Goal: Task Accomplishment & Management: Manage account settings

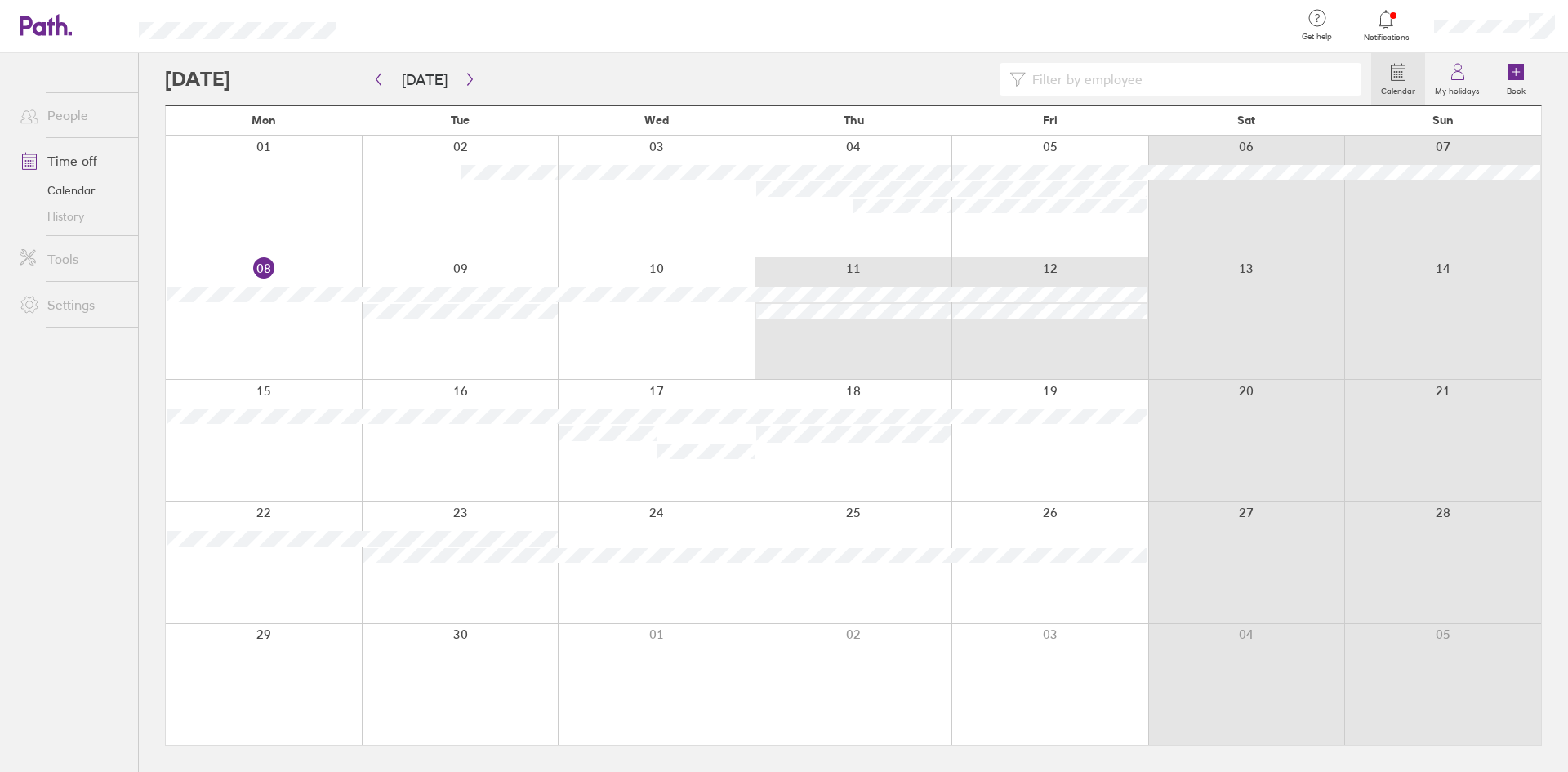
click at [994, 337] on div "08 09 10 11 12 13 14" at bounding box center [853, 317] width 1375 height 122
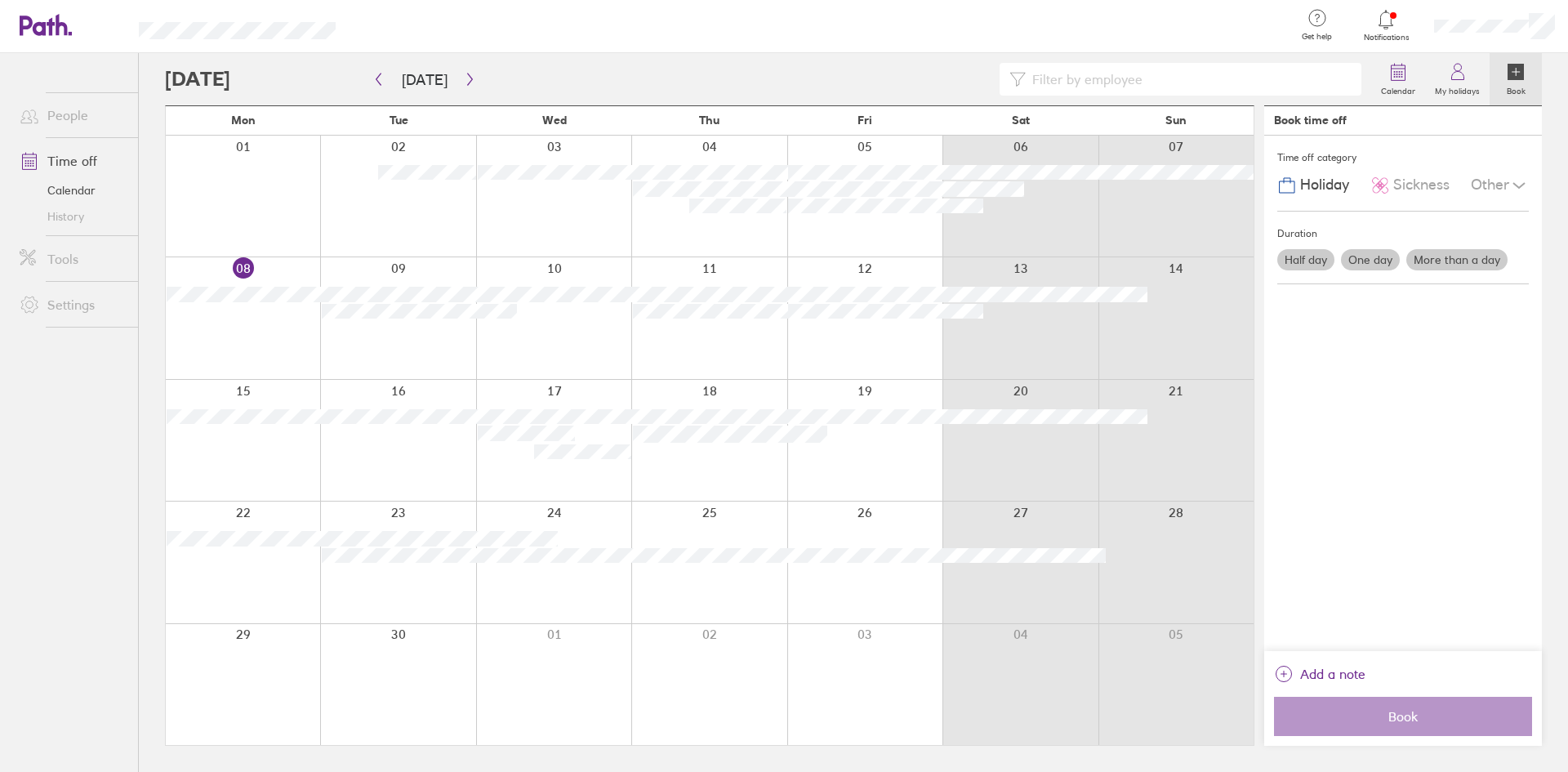
click at [1018, 357] on div at bounding box center [1019, 318] width 155 height 121
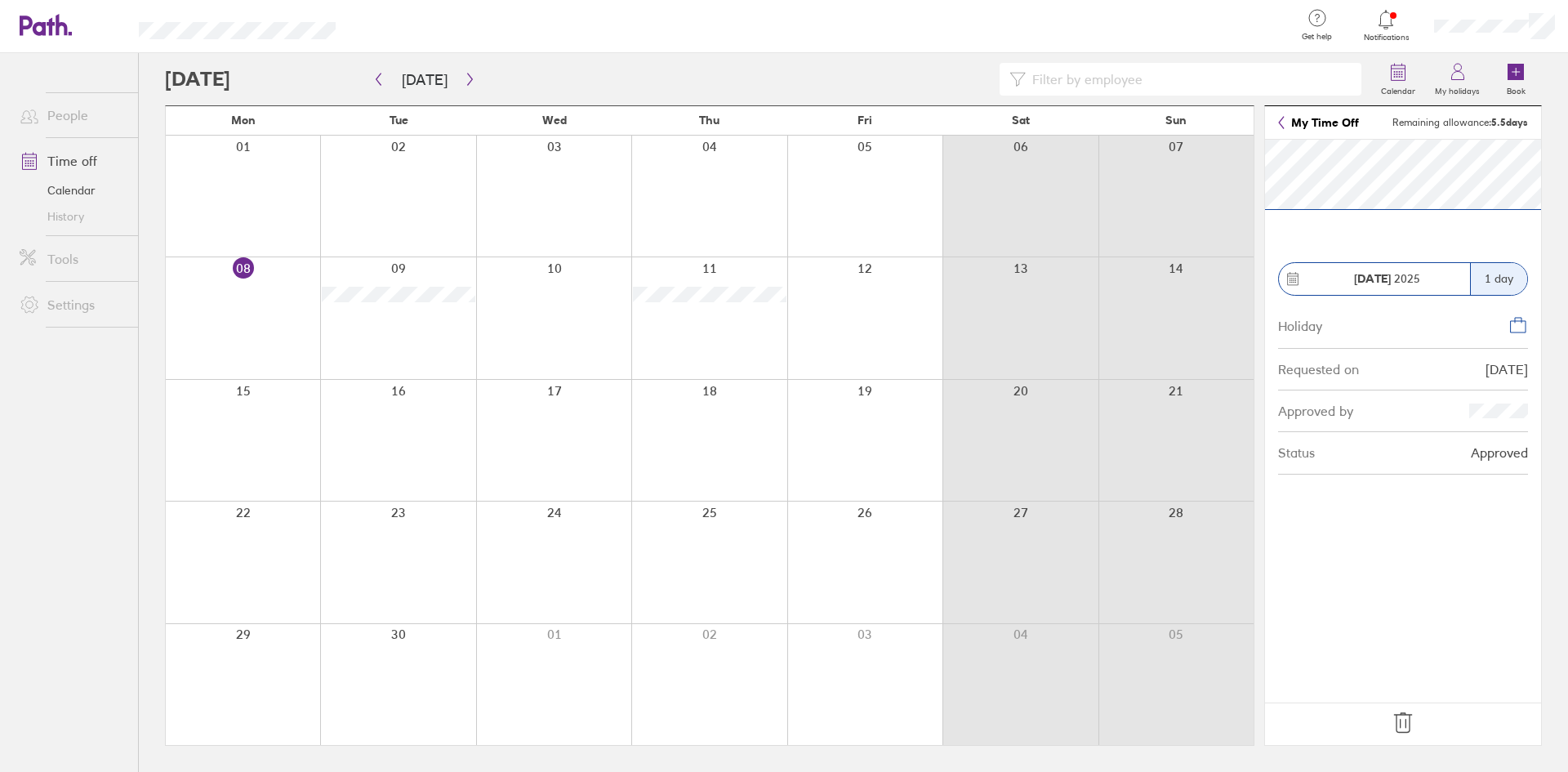
click at [1407, 719] on icon at bounding box center [1403, 723] width 26 height 26
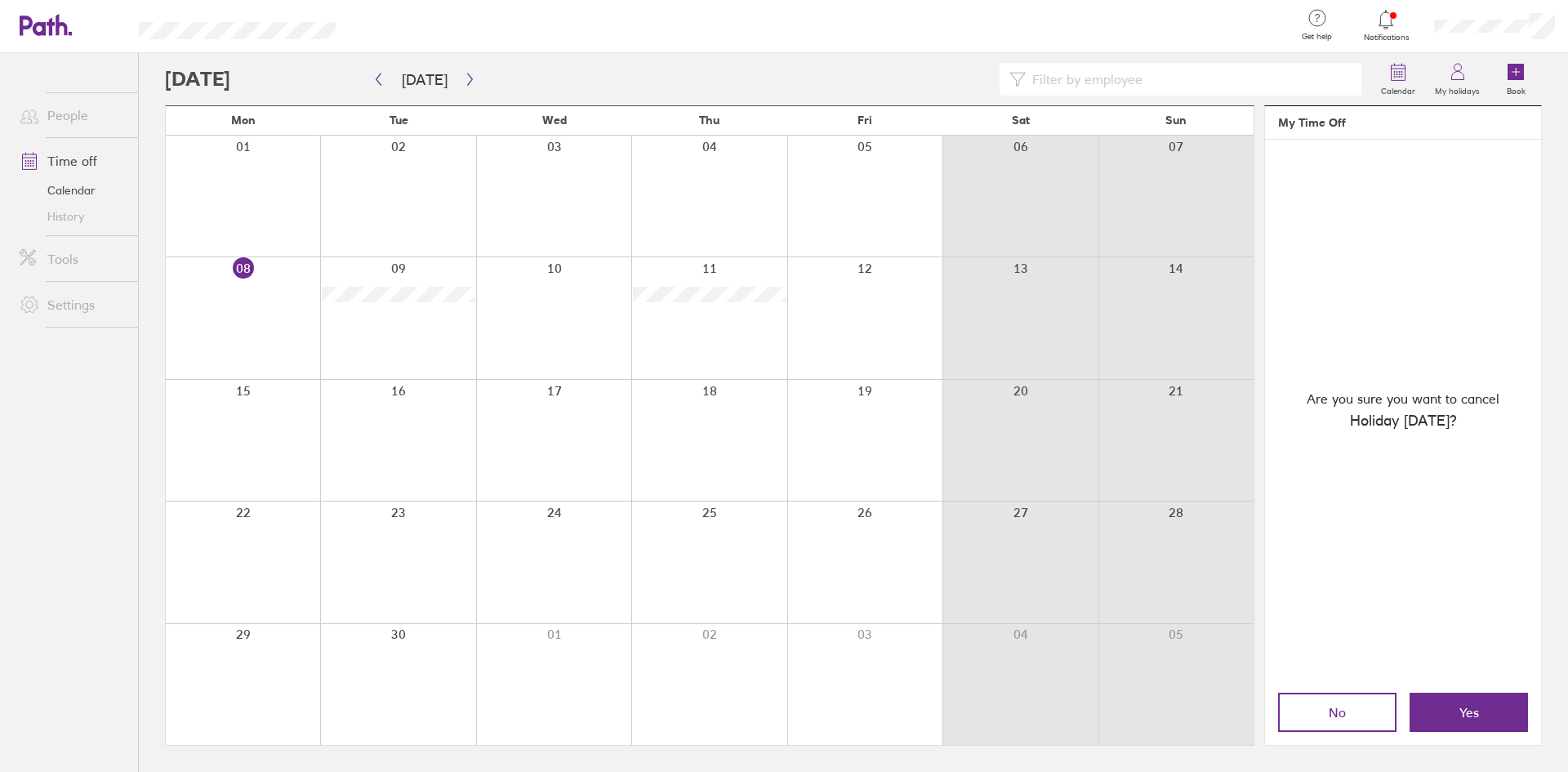
click at [1424, 710] on button "Yes" at bounding box center [1468, 712] width 118 height 39
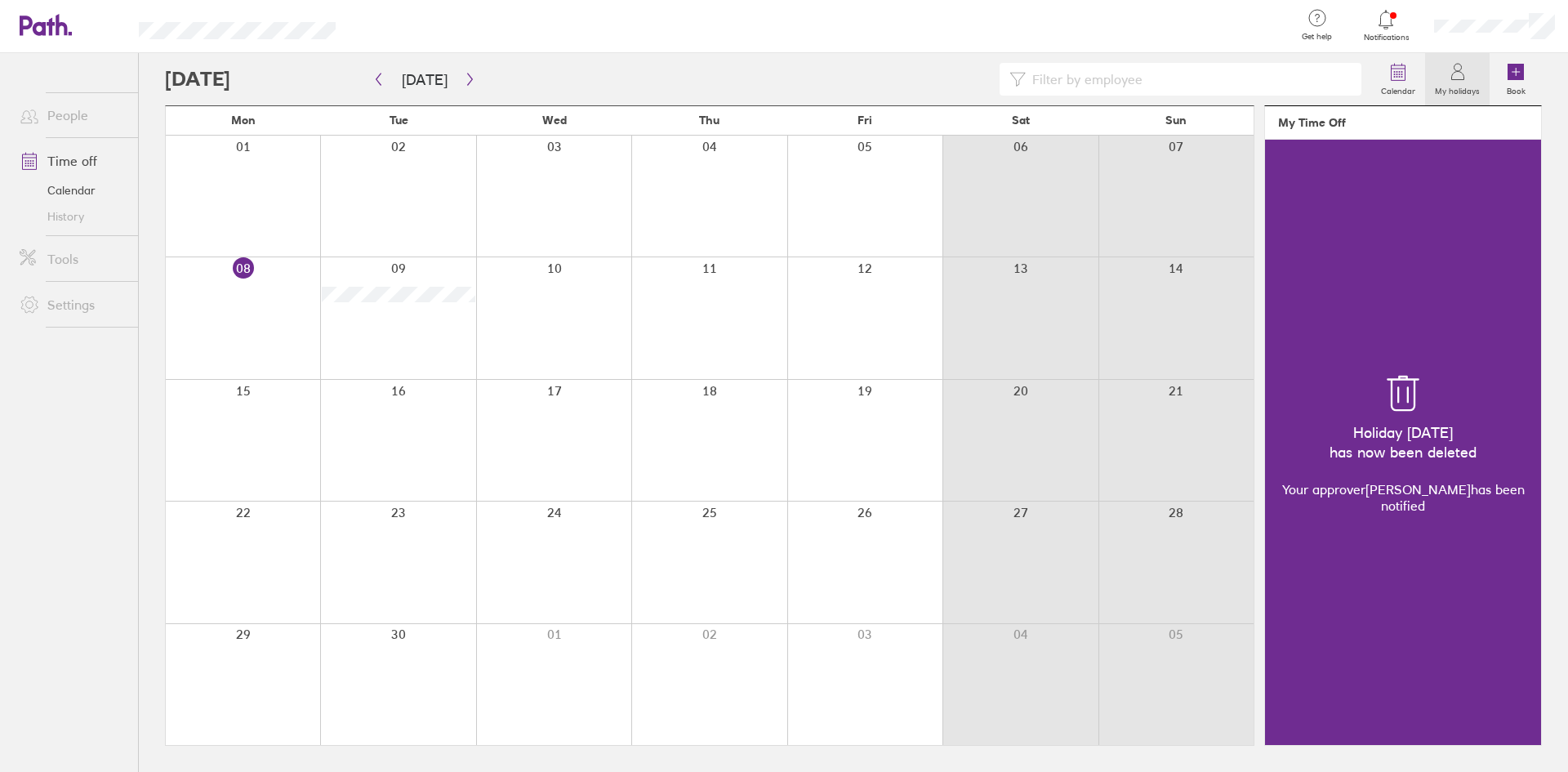
click at [838, 316] on div at bounding box center [864, 318] width 155 height 121
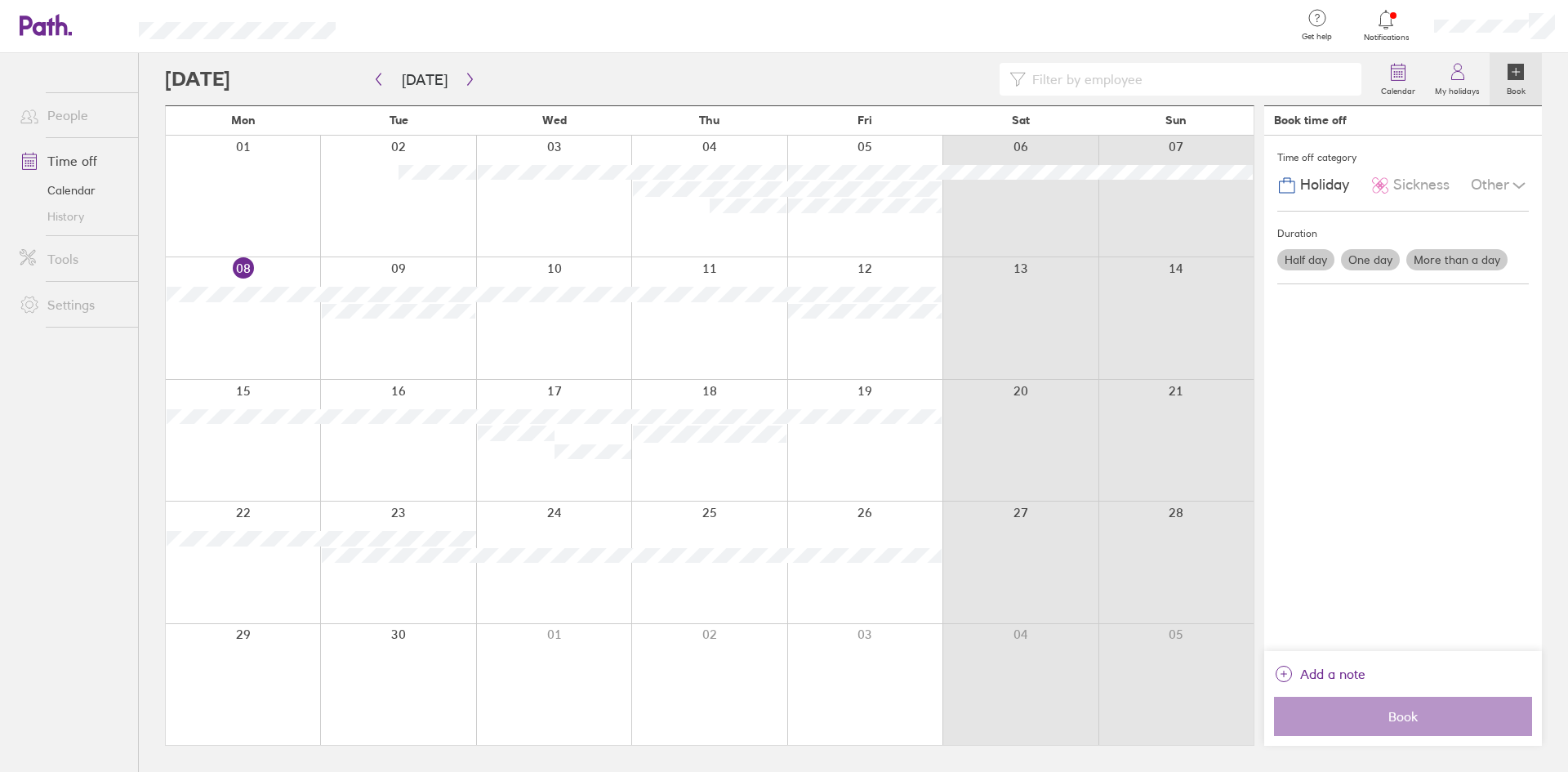
click at [857, 344] on div at bounding box center [864, 318] width 155 height 121
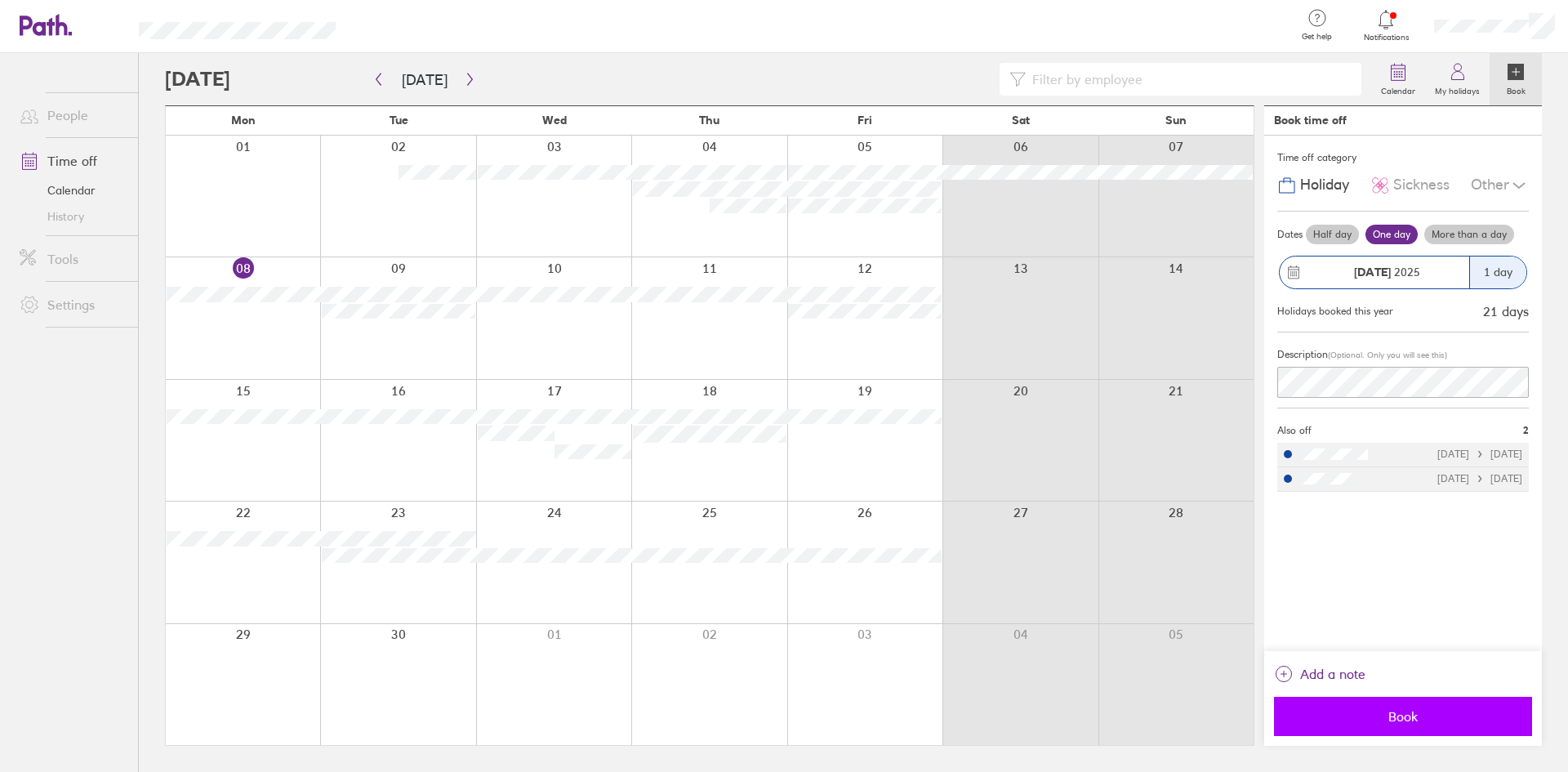
click at [1425, 722] on span "Book" at bounding box center [1403, 716] width 235 height 15
